Goal: Navigation & Orientation: Find specific page/section

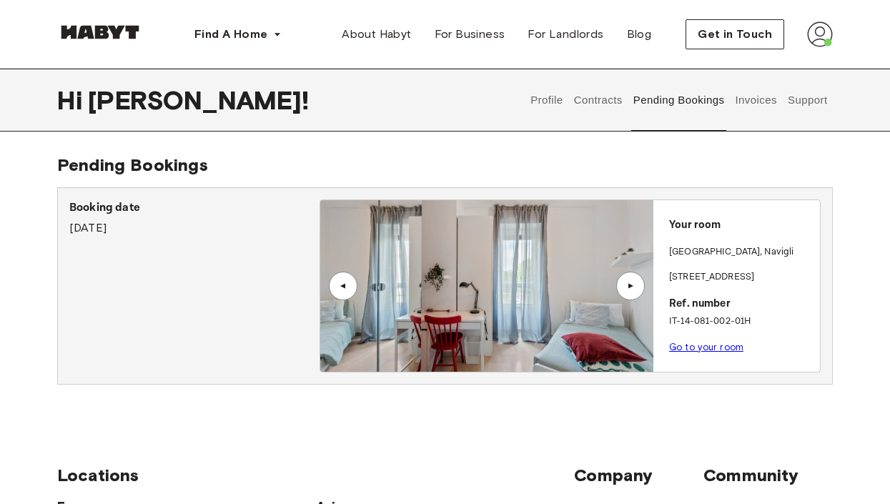
click at [750, 105] on button "Invoices" at bounding box center [755, 100] width 45 height 63
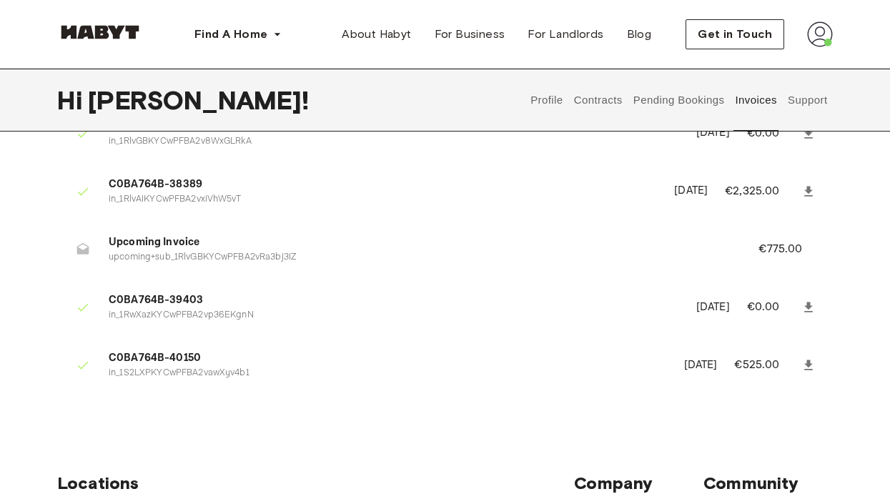
scroll to position [143, 0]
click at [685, 102] on button "Pending Bookings" at bounding box center [678, 100] width 95 height 63
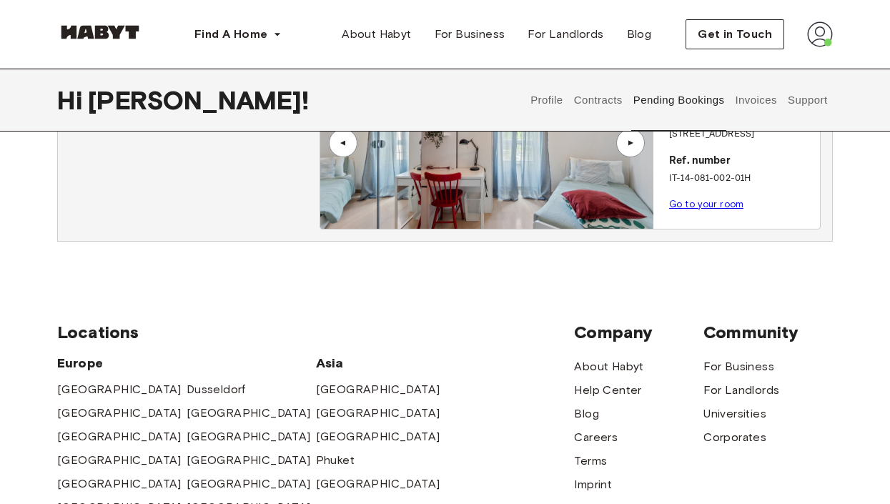
click at [808, 99] on button "Support" at bounding box center [807, 100] width 44 height 63
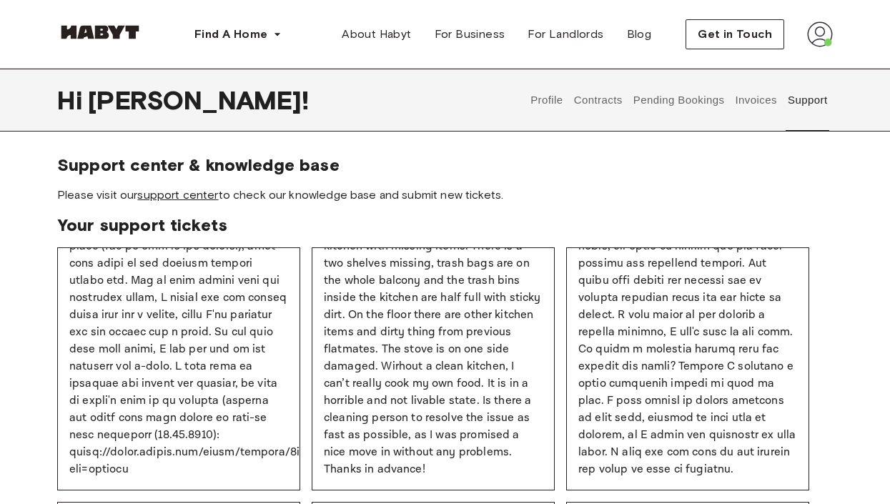
click at [182, 195] on link "support center" at bounding box center [177, 195] width 81 height 14
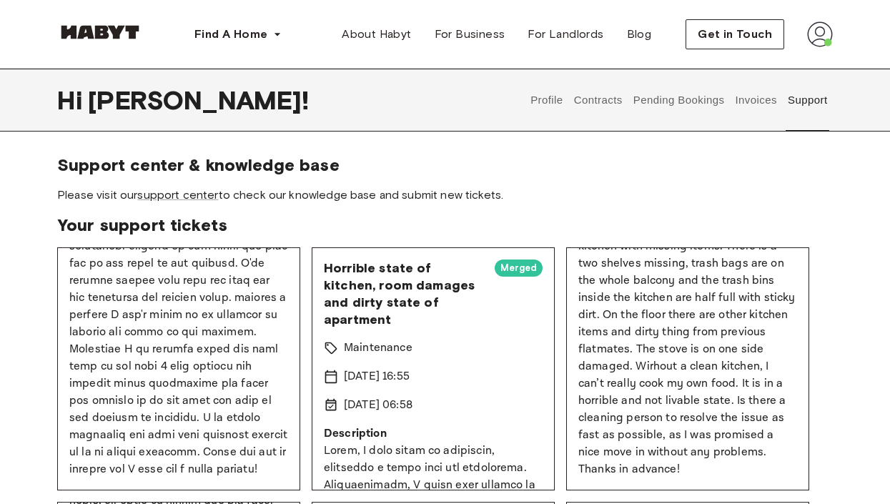
click at [755, 106] on button "Invoices" at bounding box center [755, 100] width 45 height 63
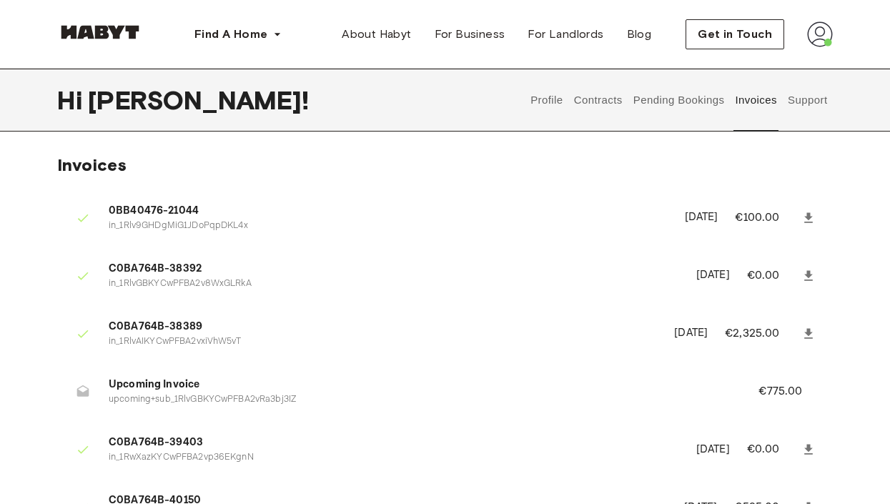
click at [690, 97] on button "Pending Bookings" at bounding box center [678, 100] width 95 height 63
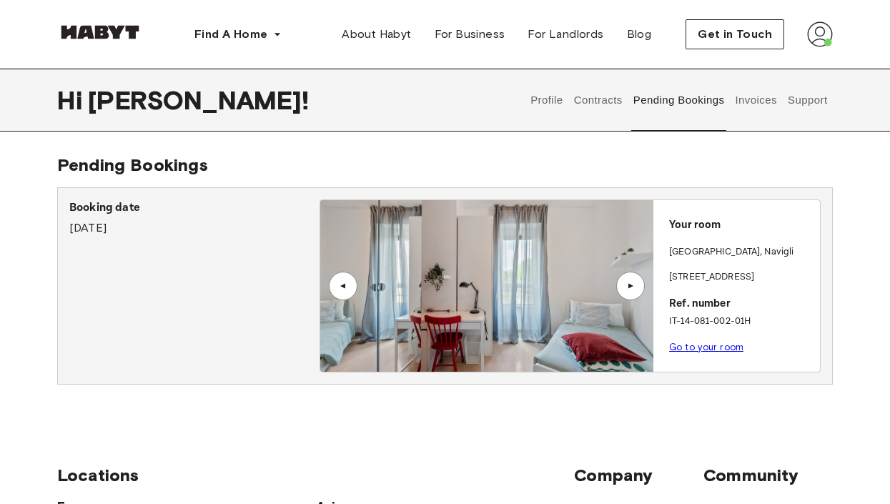
click at [608, 98] on button "Contracts" at bounding box center [598, 100] width 52 height 63
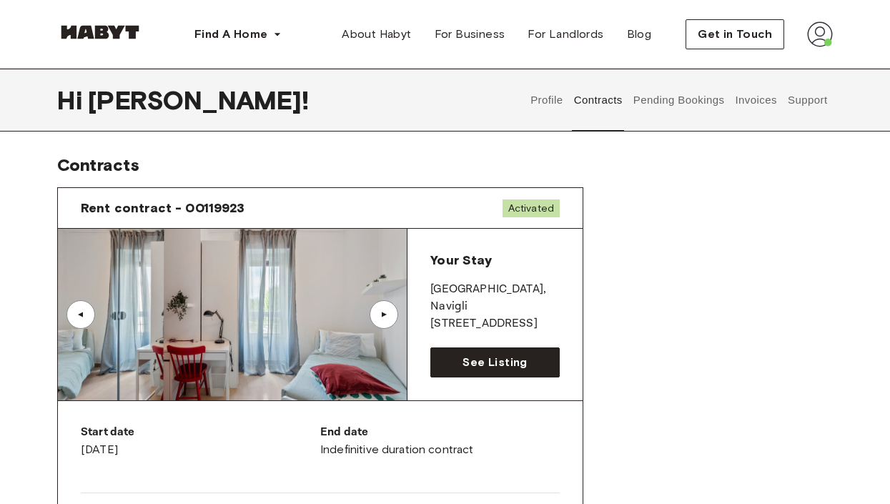
click at [554, 104] on button "Profile" at bounding box center [547, 100] width 36 height 63
